Goal: Find contact information: Find contact information

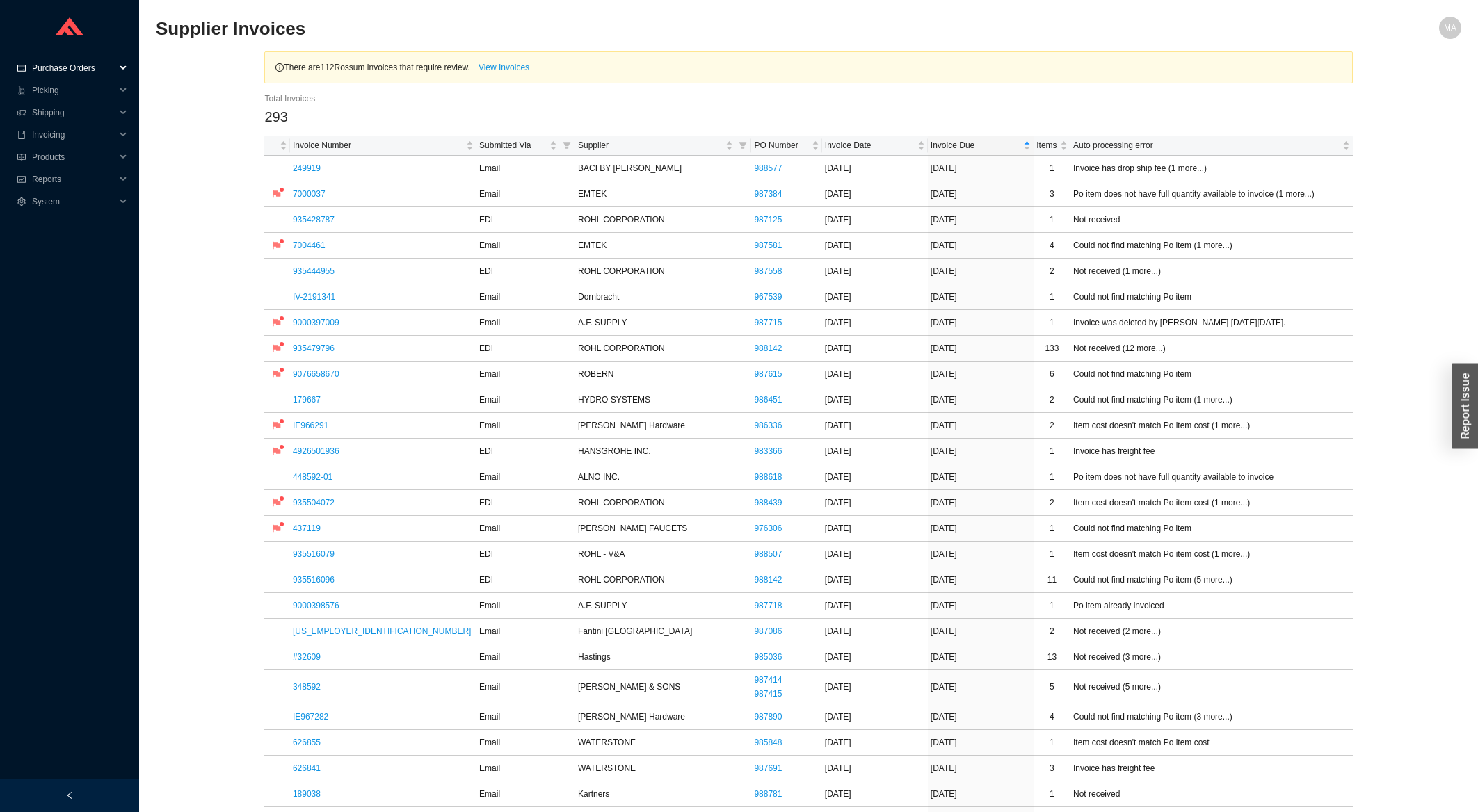
click at [94, 74] on span "Purchase Orders" at bounding box center [74, 67] width 84 height 22
click at [59, 92] on link "Search" at bounding box center [46, 90] width 26 height 10
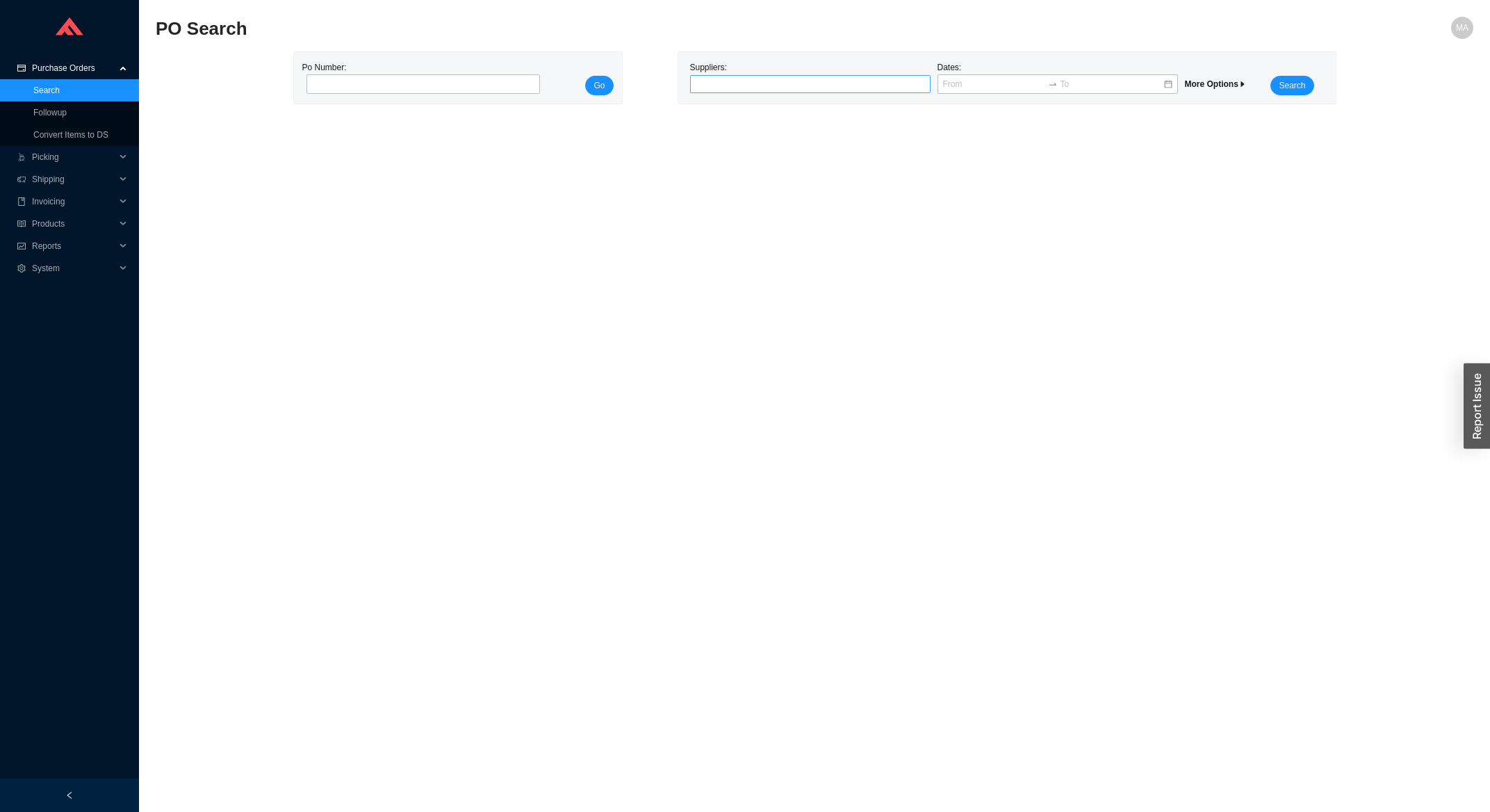
click at [772, 88] on div at bounding box center [805, 84] width 223 height 13
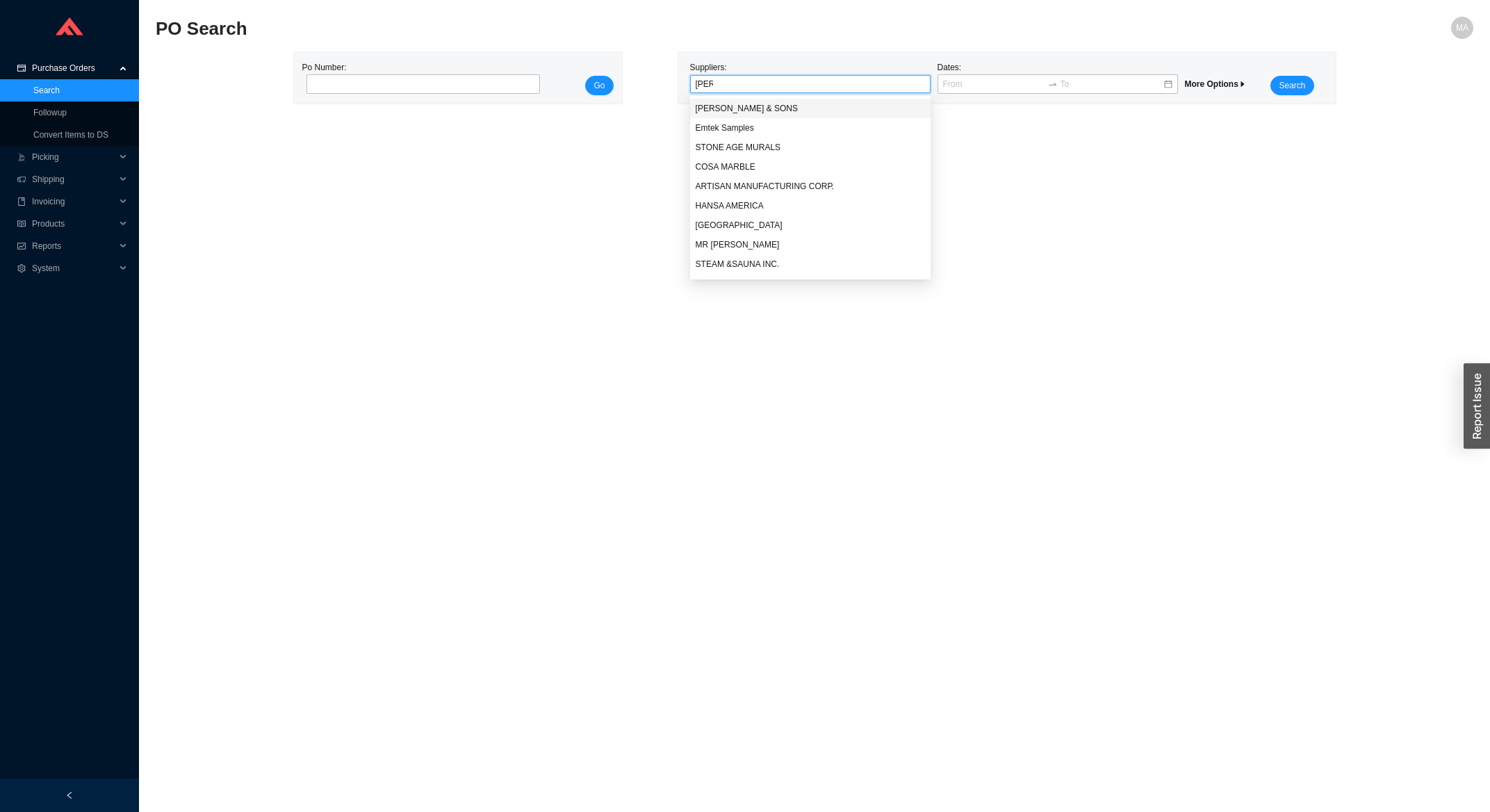
type input "samu"
click at [798, 109] on div "[PERSON_NAME] & SONS" at bounding box center [810, 109] width 229 height 13
click at [1285, 87] on span "Search" at bounding box center [1291, 85] width 26 height 13
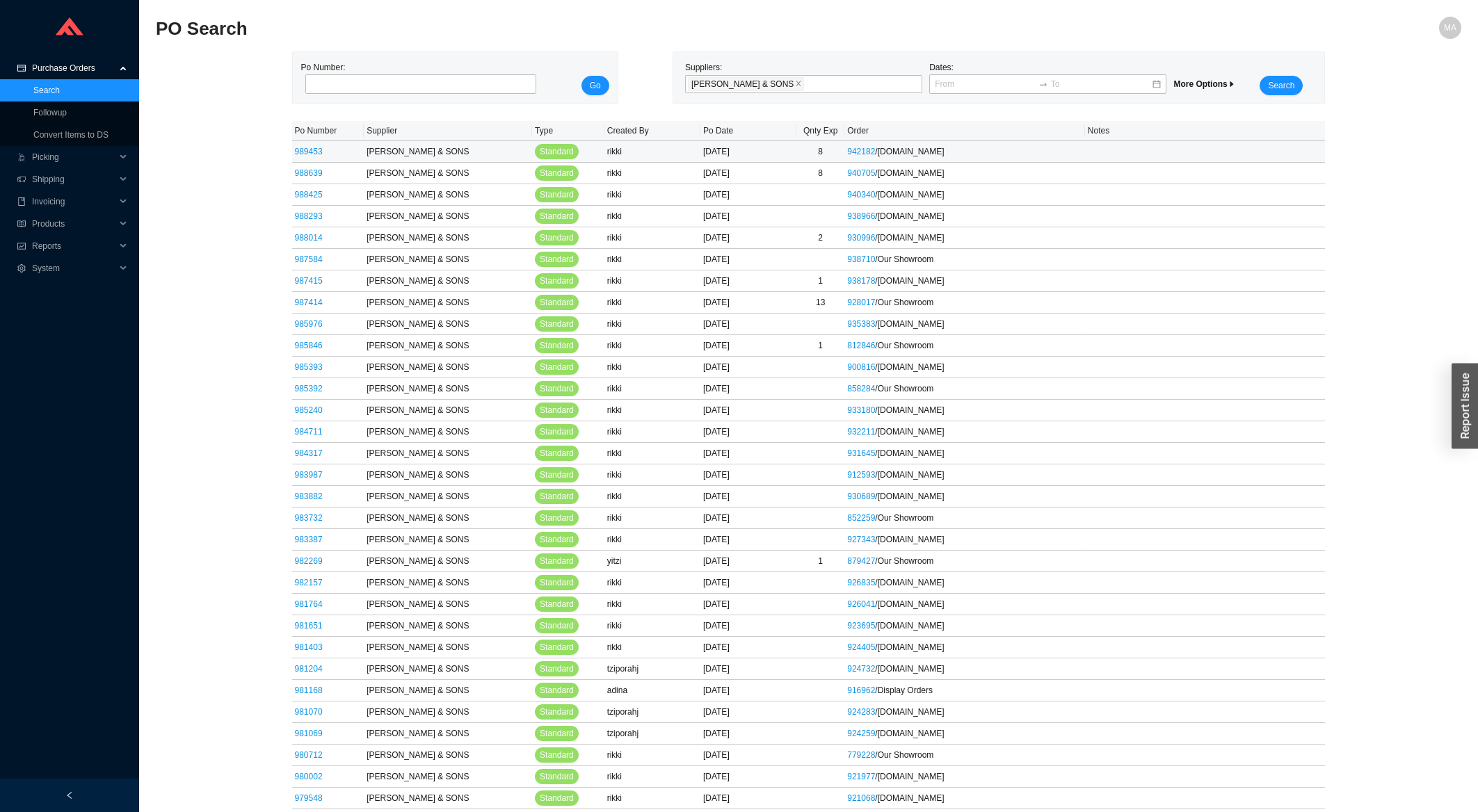
click at [310, 150] on link "989453" at bounding box center [309, 151] width 28 height 10
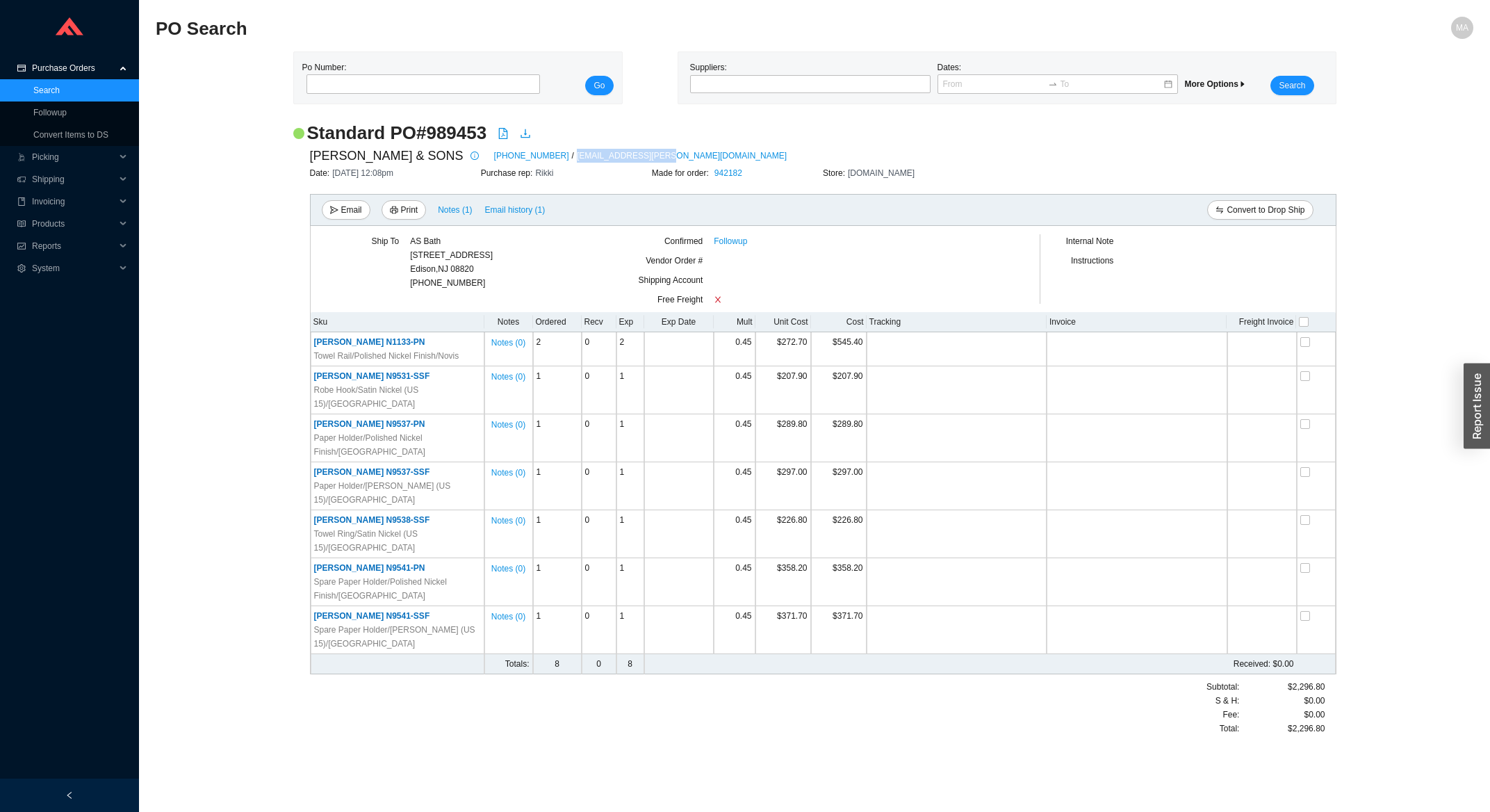
drag, startPoint x: 633, startPoint y: 155, endPoint x: 538, endPoint y: 164, distance: 95.4
click at [538, 164] on div "[PERSON_NAME] & SONS [PHONE_NUMBER] / [EMAIL_ADDRESS][PERSON_NAME][DOMAIN_NAME]" at bounding box center [824, 156] width 1027 height 21
copy link "[EMAIL_ADDRESS][PERSON_NAME][DOMAIN_NAME]"
click at [418, 81] on input "tel" at bounding box center [424, 85] width 234 height 20
click at [585, 76] on button "Go" at bounding box center [599, 85] width 28 height 20
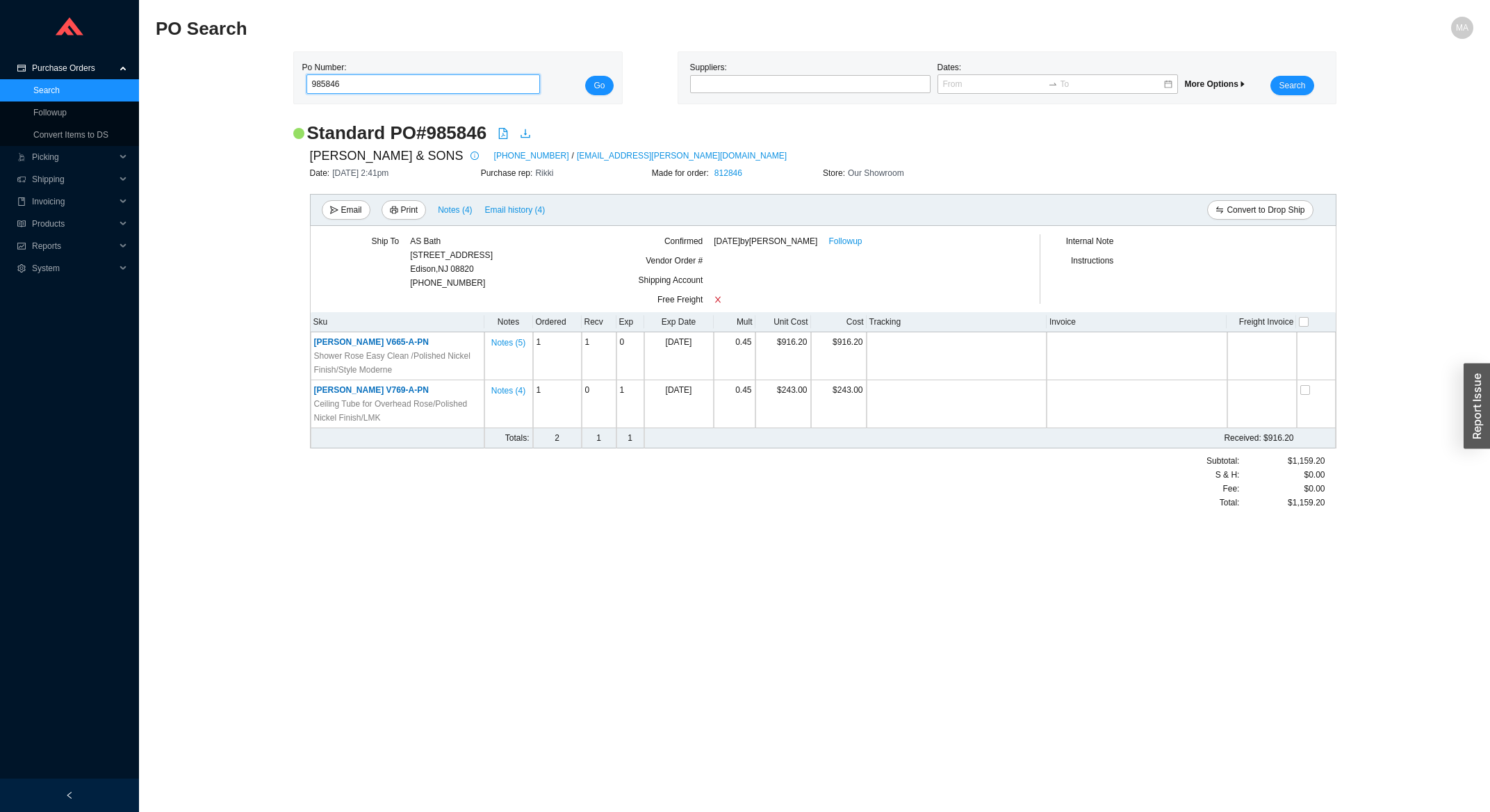
click at [384, 90] on input "985846" at bounding box center [424, 85] width 234 height 20
type input "988937"
click at [585, 76] on button "Go" at bounding box center [599, 85] width 28 height 20
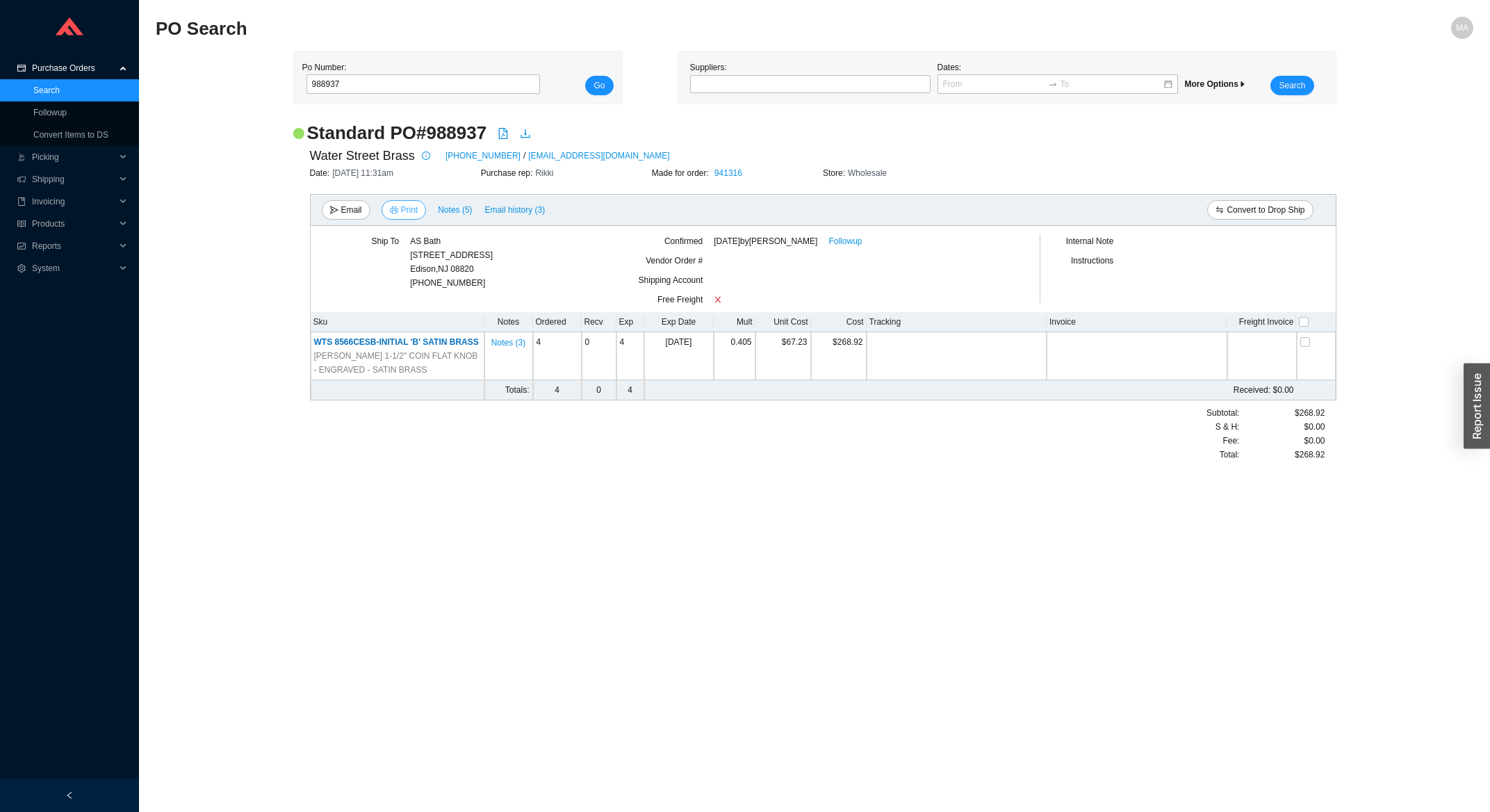
click at [418, 209] on button "Print" at bounding box center [404, 210] width 45 height 20
drag, startPoint x: 682, startPoint y: 249, endPoint x: 650, endPoint y: 238, distance: 33.8
click at [682, 248] on div "Confirmed [DATE] by [PERSON_NAME] Followup" at bounding box center [809, 244] width 379 height 20
click at [524, 138] on icon "download" at bounding box center [526, 134] width 9 height 9
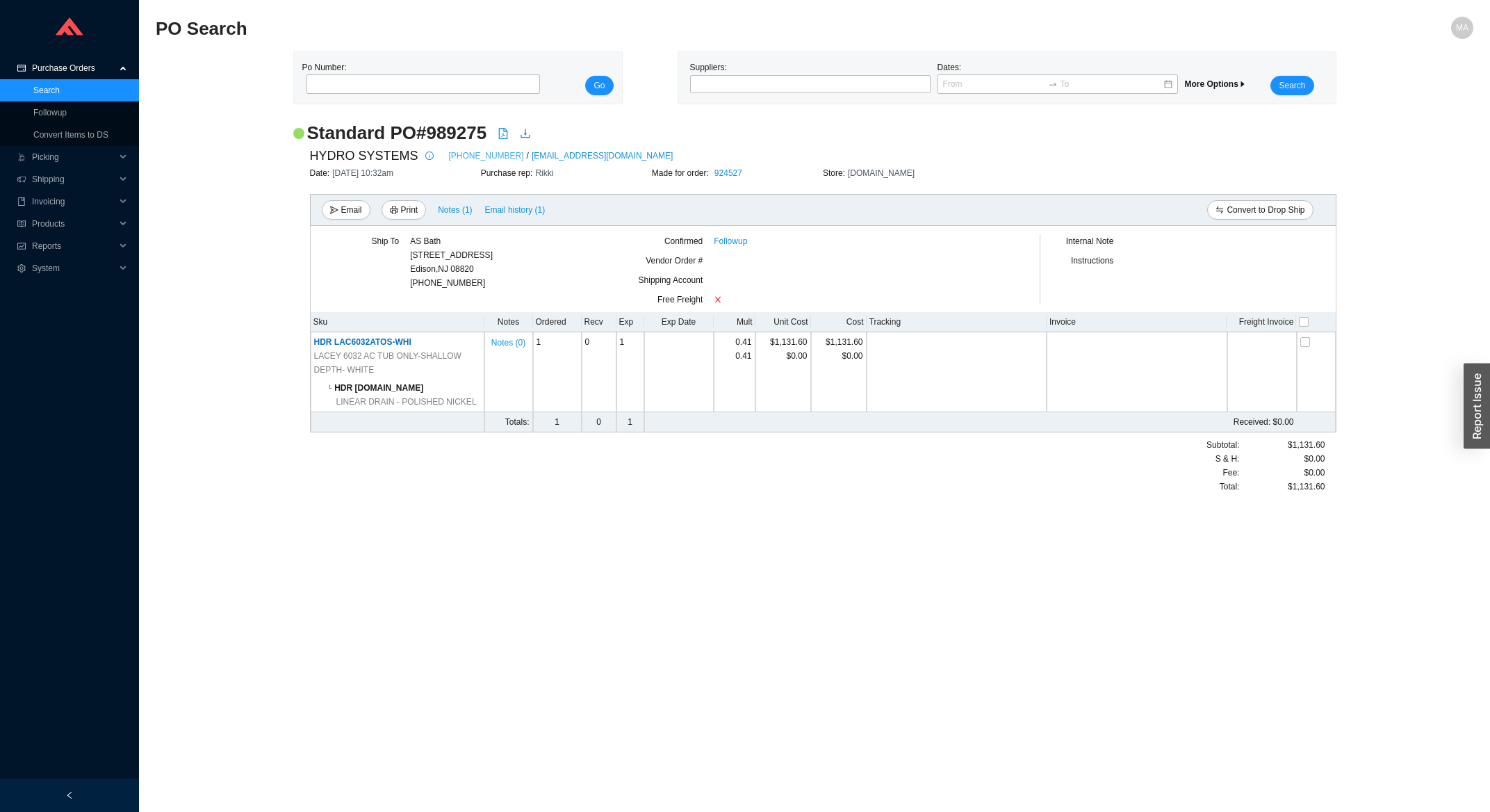
click at [468, 158] on link "[PHONE_NUMBER]" at bounding box center [486, 155] width 75 height 13
